Goal: Task Accomplishment & Management: Use online tool/utility

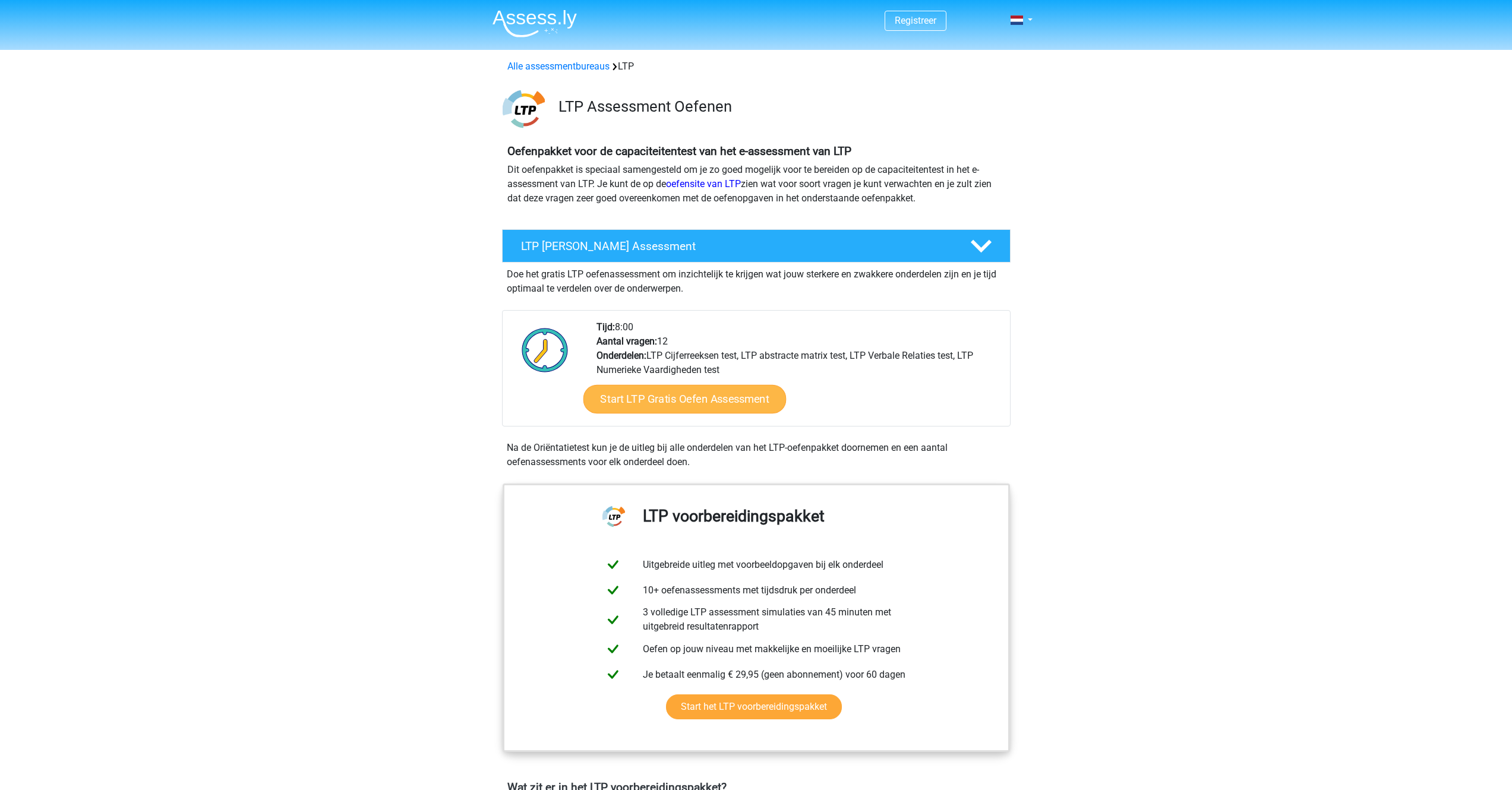
click at [675, 403] on div "Tijd: 8:00 Aantal vragen: 12 Onderdelen: LTP Cijferreeksen test, LTP abstracte …" at bounding box center [799, 373] width 422 height 106
click at [679, 407] on link "Start LTP Gratis Oefen Assessment" at bounding box center [685, 399] width 203 height 29
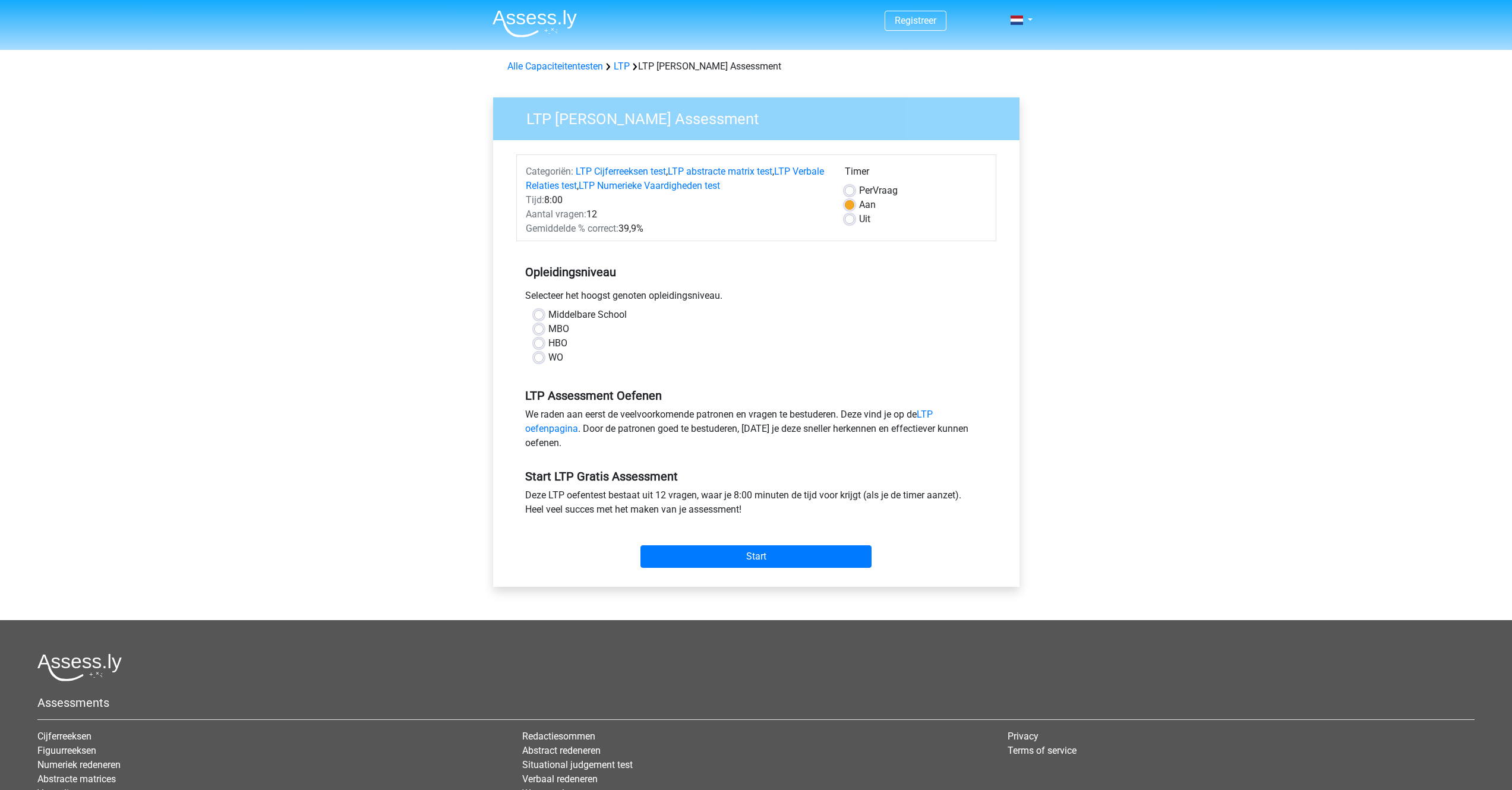
click at [545, 362] on div "WO" at bounding box center [756, 357] width 444 height 14
click at [549, 359] on label "WO" at bounding box center [556, 357] width 15 height 14
click at [541, 359] on input "WO" at bounding box center [538, 356] width 9 height 12
radio input "true"
click at [782, 556] on input "Start" at bounding box center [755, 556] width 231 height 23
